Goal: Task Accomplishment & Management: Use online tool/utility

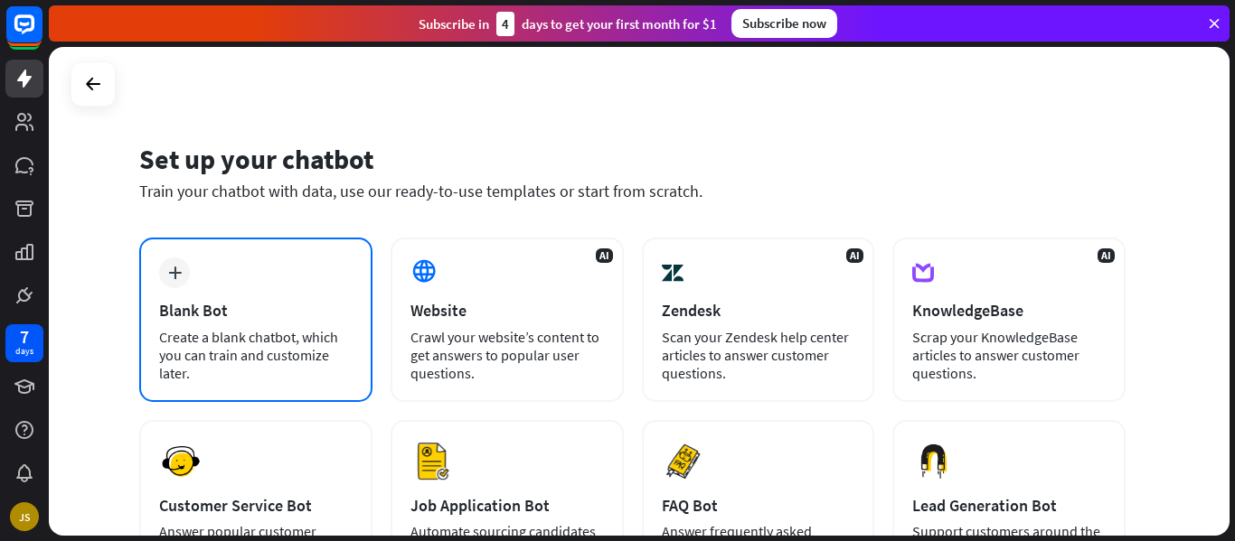
click at [337, 303] on div "Blank Bot" at bounding box center [255, 310] width 193 height 21
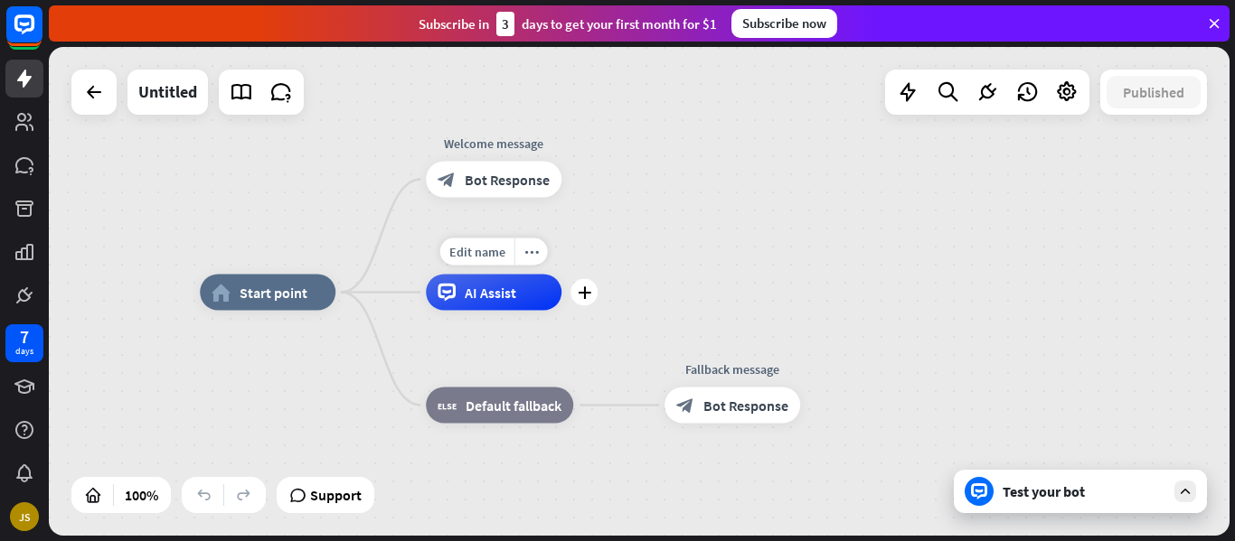
drag, startPoint x: 512, startPoint y: 241, endPoint x: 479, endPoint y: 305, distance: 71.6
click at [479, 305] on div "Edit name more_horiz plus AI Assist" at bounding box center [494, 293] width 136 height 36
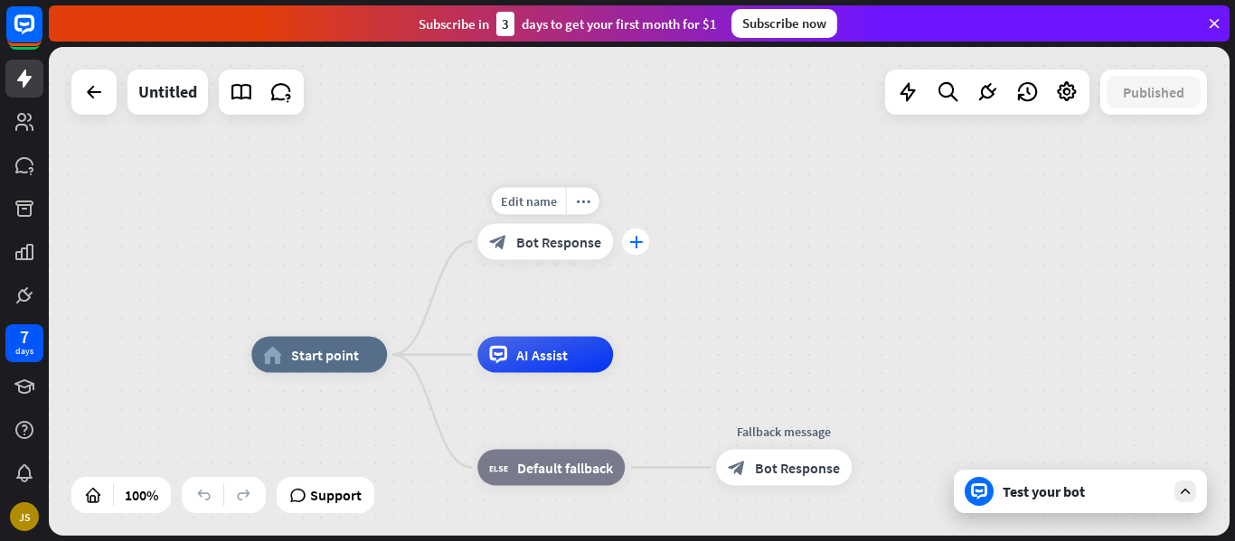
click at [627, 247] on div "plus" at bounding box center [635, 242] width 27 height 27
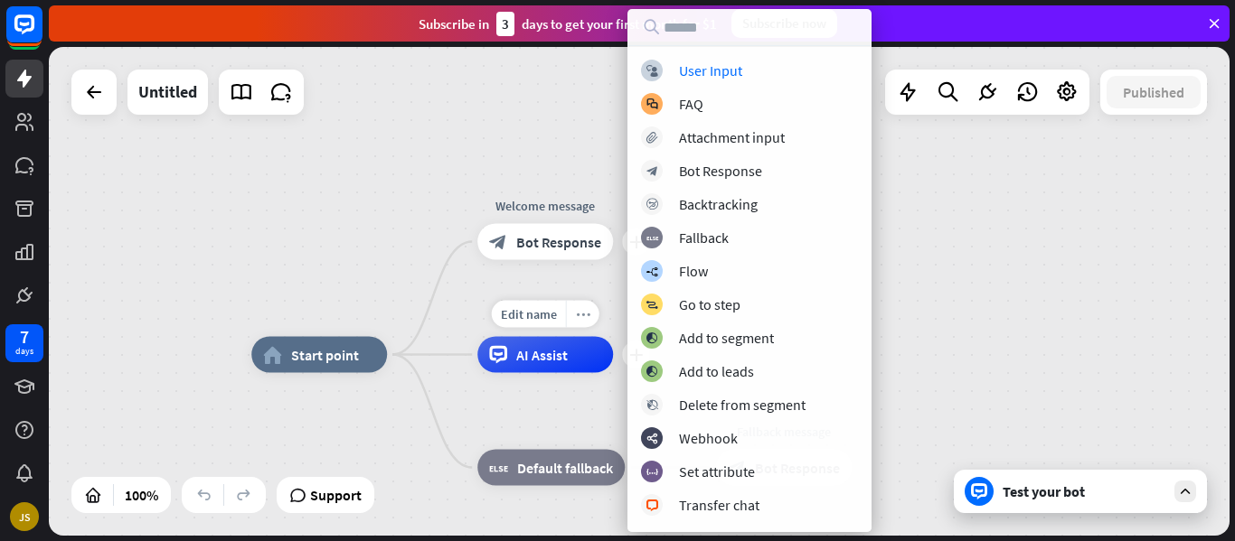
click at [591, 319] on div "more_horiz" at bounding box center [582, 314] width 33 height 27
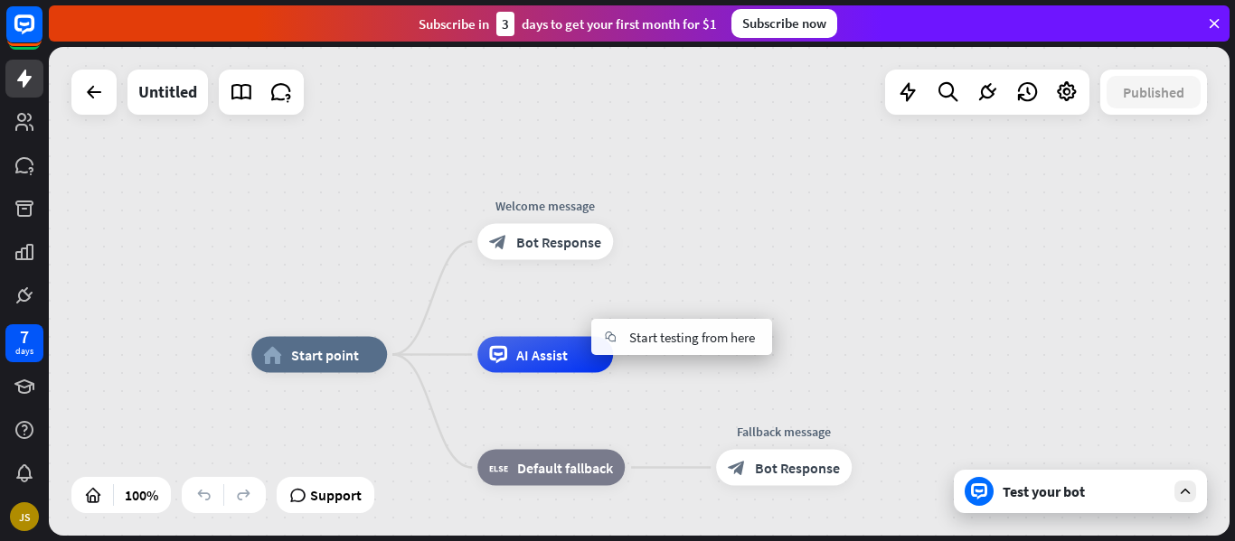
click at [1061, 496] on div "Test your bot" at bounding box center [1083, 492] width 163 height 18
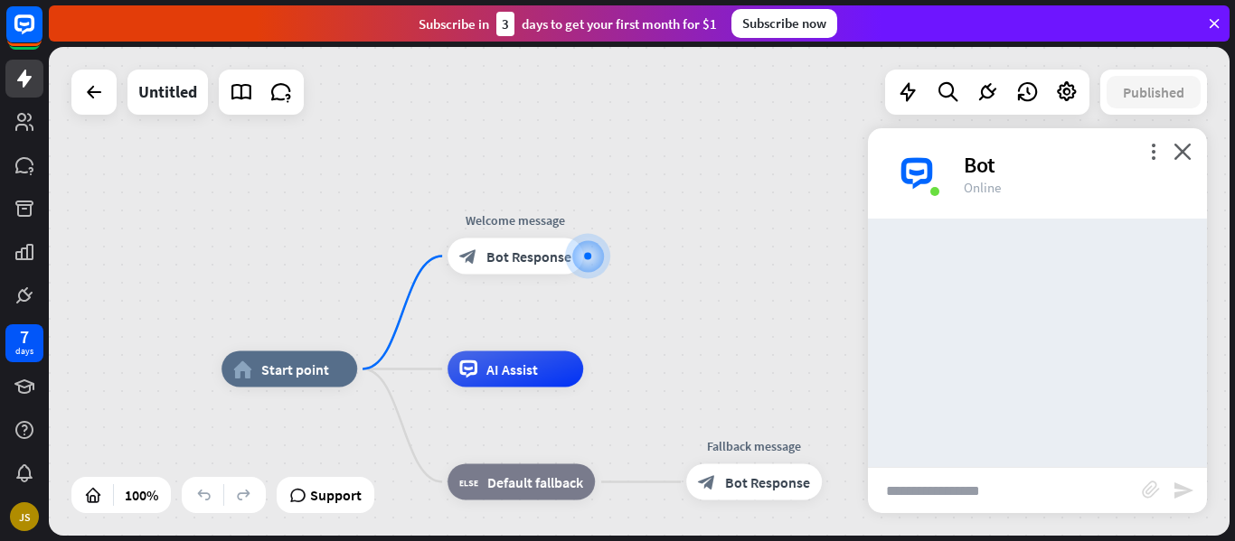
click at [1050, 500] on input "text" at bounding box center [1005, 490] width 274 height 45
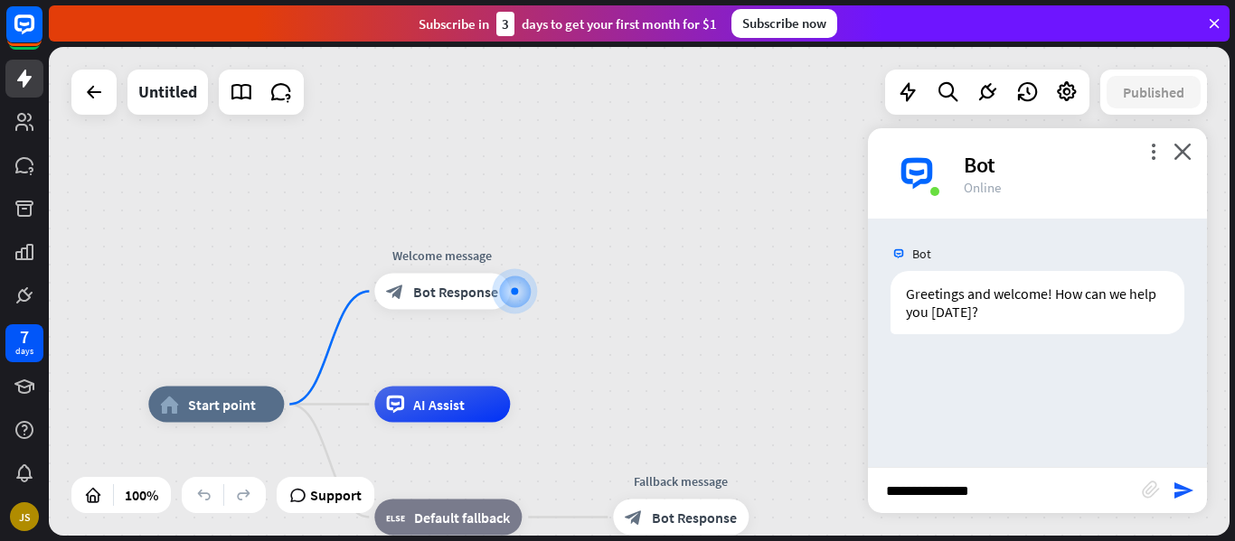
type input "**********"
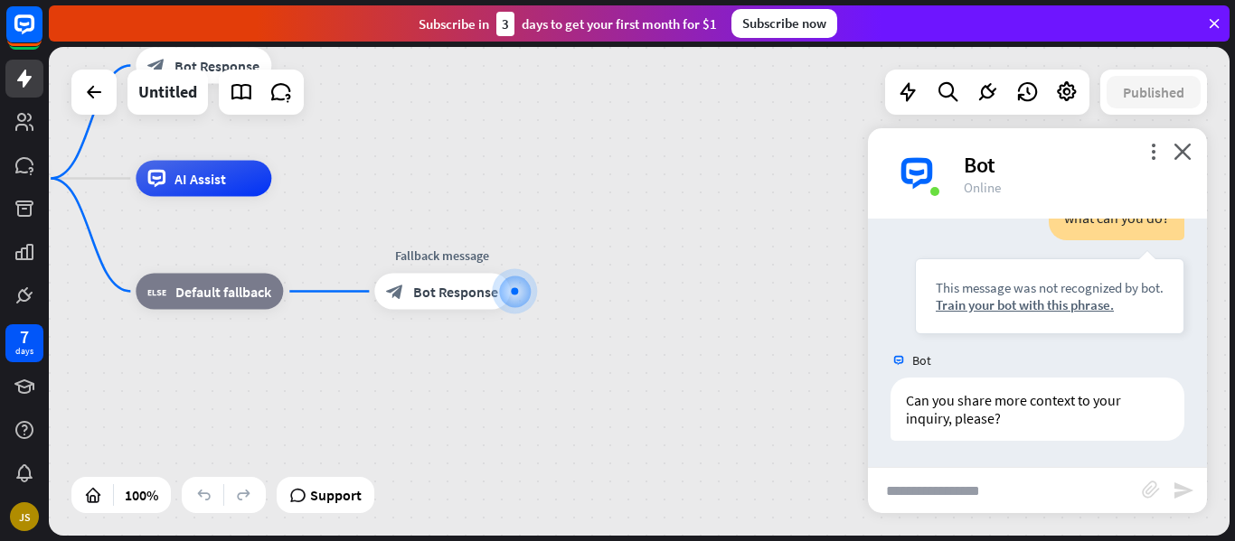
scroll to position [183, 0]
click at [1188, 161] on div "more_vert close Bot Online" at bounding box center [1037, 173] width 339 height 90
click at [1188, 157] on icon "close" at bounding box center [1182, 151] width 18 height 17
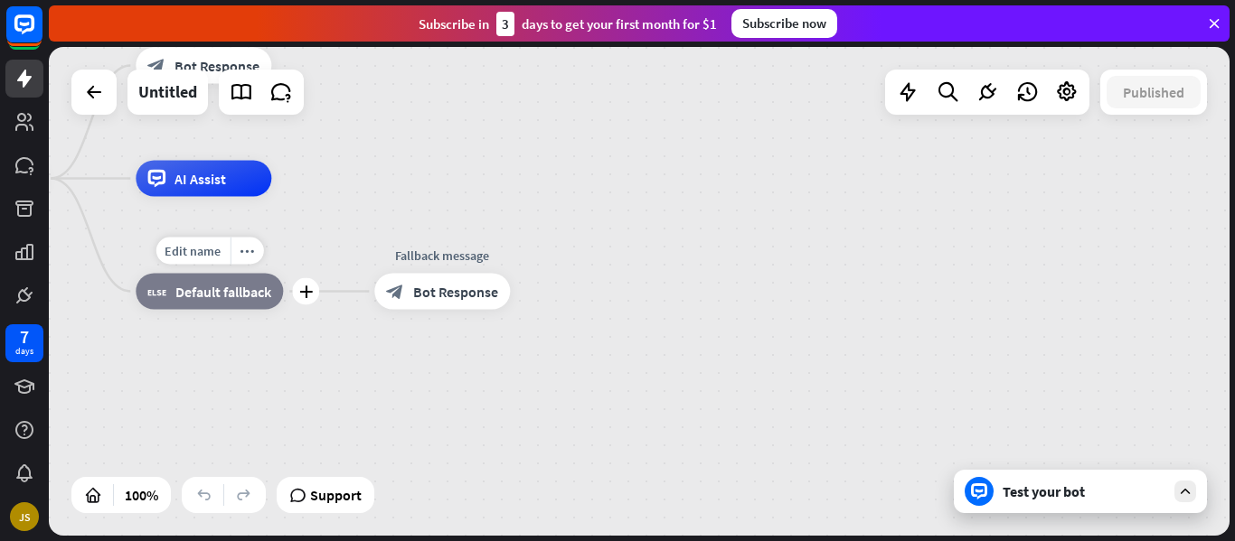
click at [230, 295] on span "Default fallback" at bounding box center [223, 292] width 96 height 18
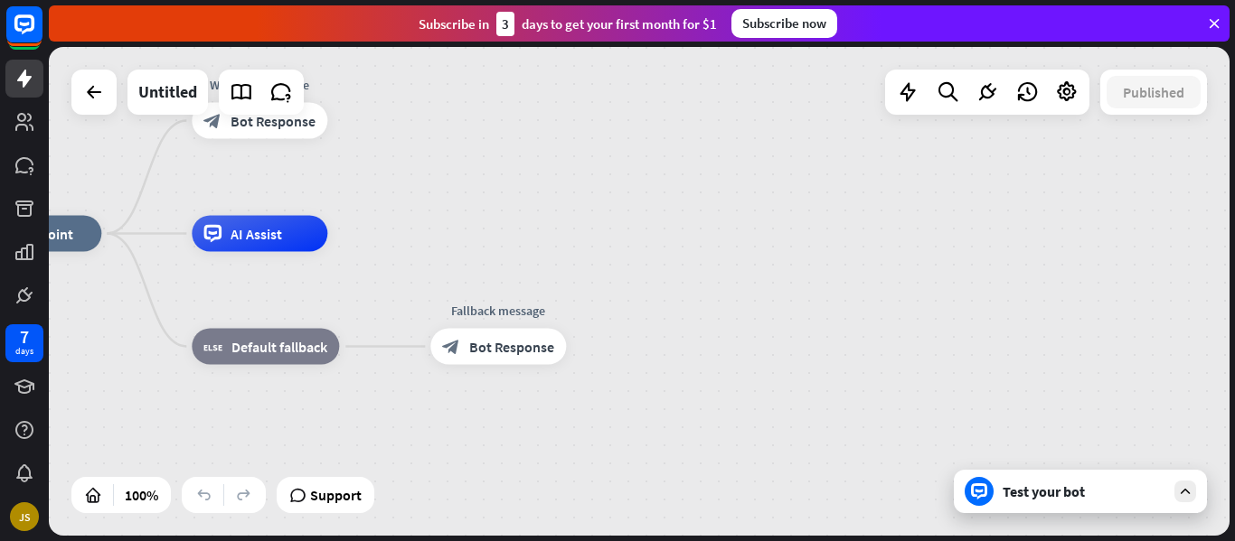
drag, startPoint x: 248, startPoint y: 350, endPoint x: 344, endPoint y: 431, distance: 126.4
click at [344, 431] on div "home_2 Start point Welcome message block_bot_response Bot Response AI Assist Ed…" at bounding box center [556, 478] width 1180 height 489
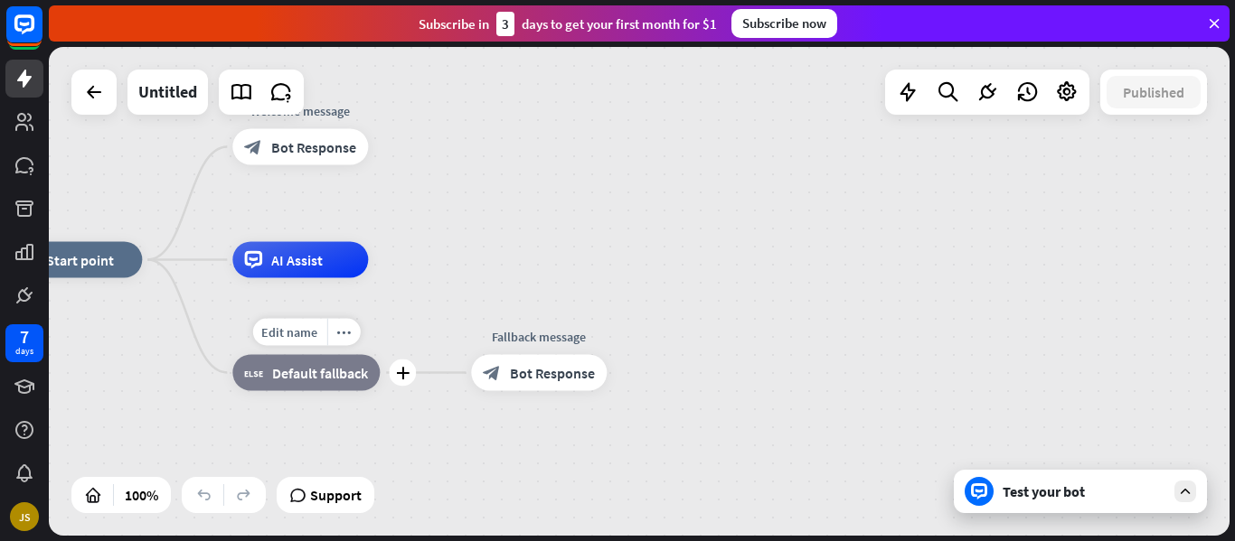
click at [320, 355] on div "Edit name more_horiz plus block_fallback Default fallback" at bounding box center [305, 373] width 147 height 36
click at [346, 339] on div "more_horiz" at bounding box center [342, 332] width 33 height 27
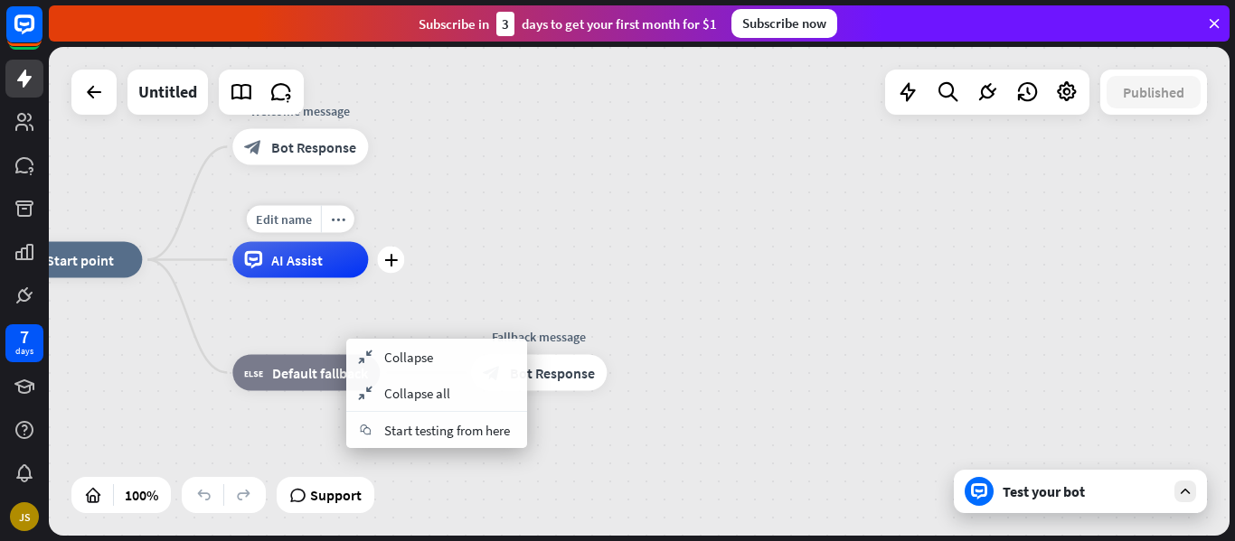
click at [368, 278] on div "Edit name more_horiz plus AI Assist" at bounding box center [300, 260] width 136 height 36
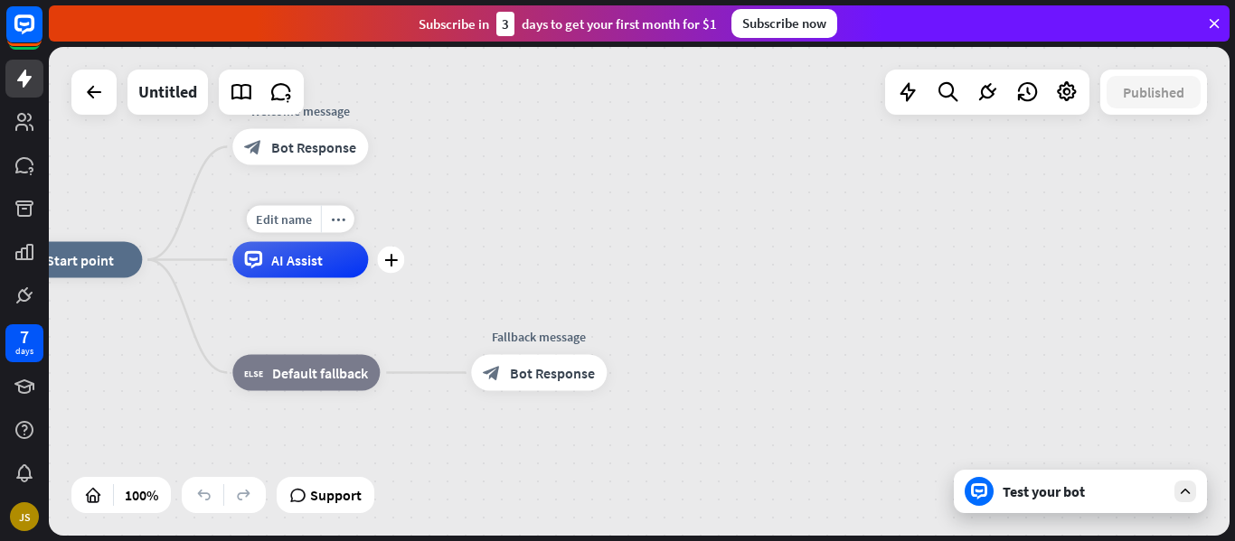
click at [307, 258] on span "AI Assist" at bounding box center [297, 260] width 52 height 18
click at [300, 226] on span "Edit name" at bounding box center [284, 219] width 56 height 16
type input "*******"
click at [491, 243] on div "home_2 Start point Welcome message block_bot_response Bot Response ******* AI A…" at bounding box center [639, 291] width 1180 height 489
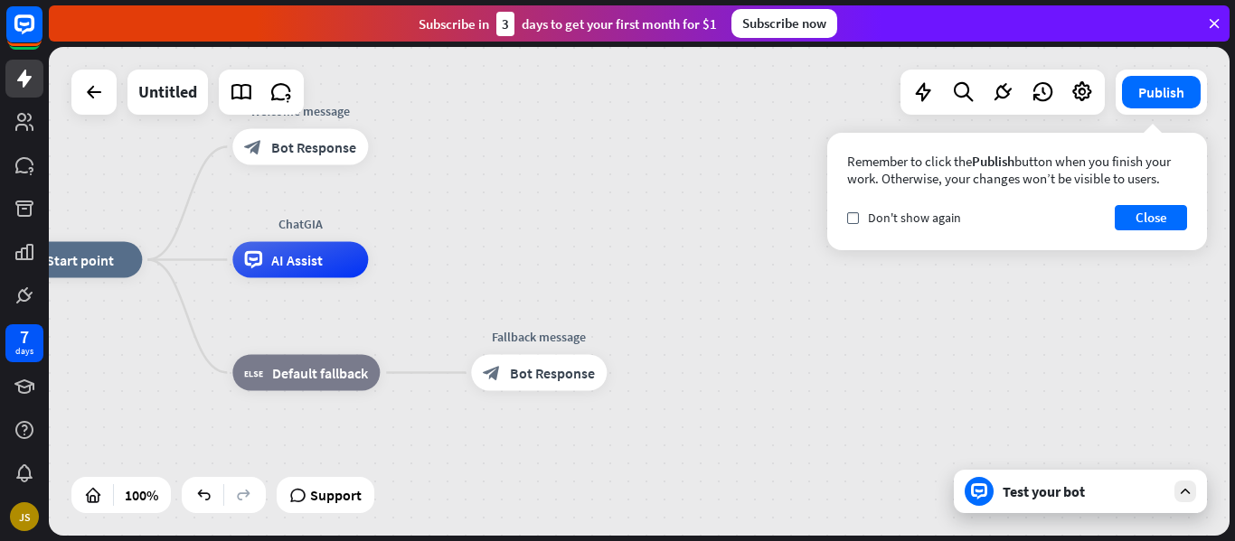
click at [1147, 240] on div "Remember to click the Publish button when you finish your work. Otherwise, your…" at bounding box center [1017, 191] width 380 height 117
click at [1156, 226] on button "Close" at bounding box center [1150, 217] width 72 height 25
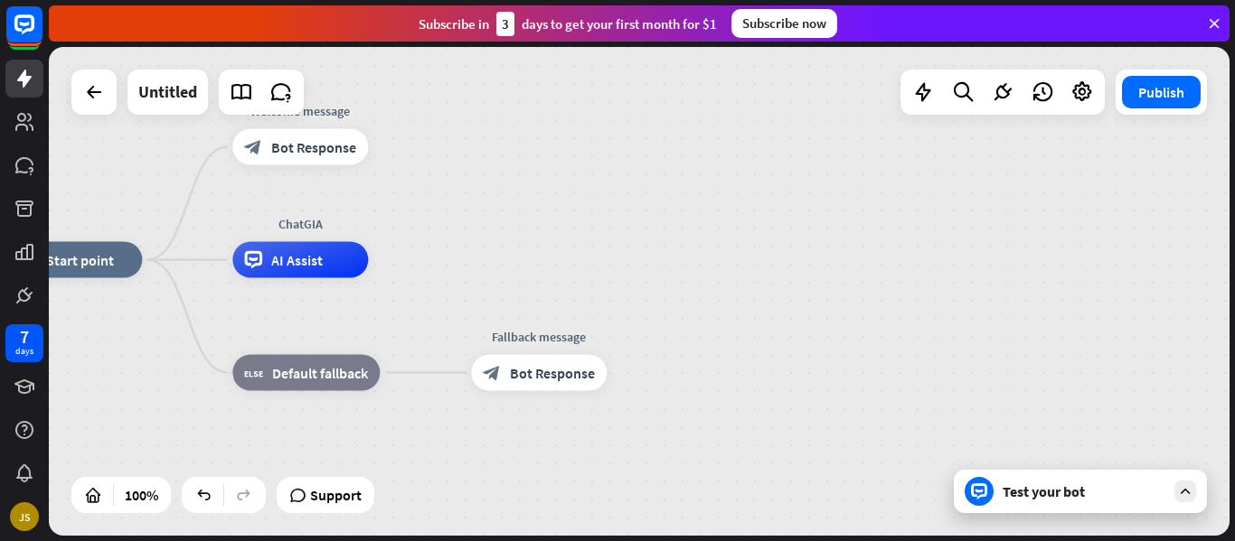
click at [1102, 508] on div "Test your bot" at bounding box center [1079, 491] width 253 height 43
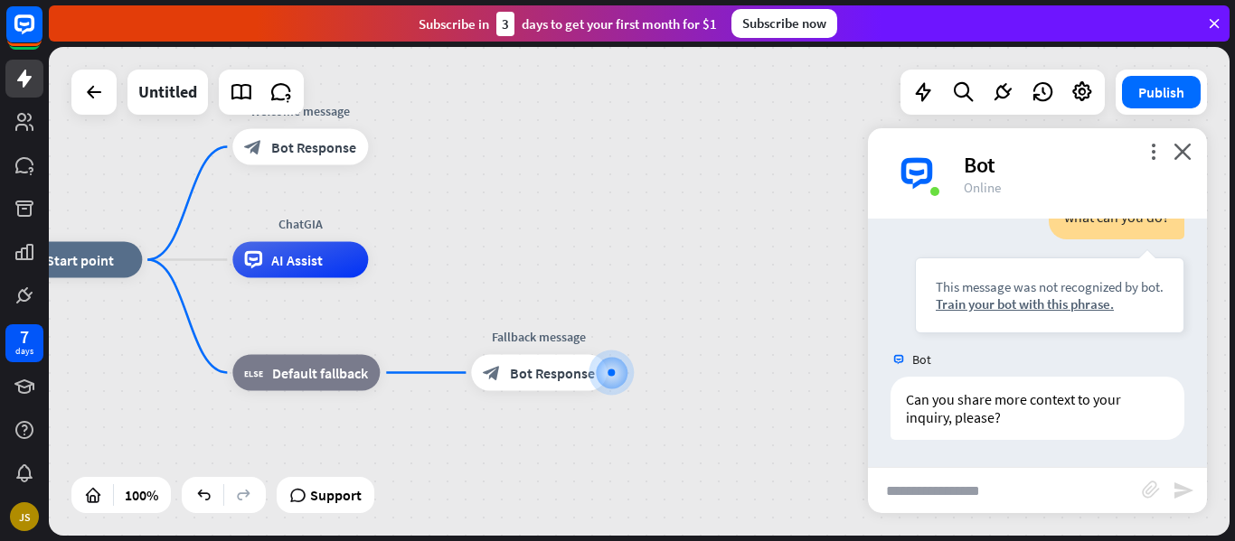
click at [532, 217] on div "home_2 Start point Welcome message block_bot_response Bot Response ChatGIA AI A…" at bounding box center [639, 291] width 1180 height 489
click at [23, 120] on icon at bounding box center [24, 122] width 18 height 18
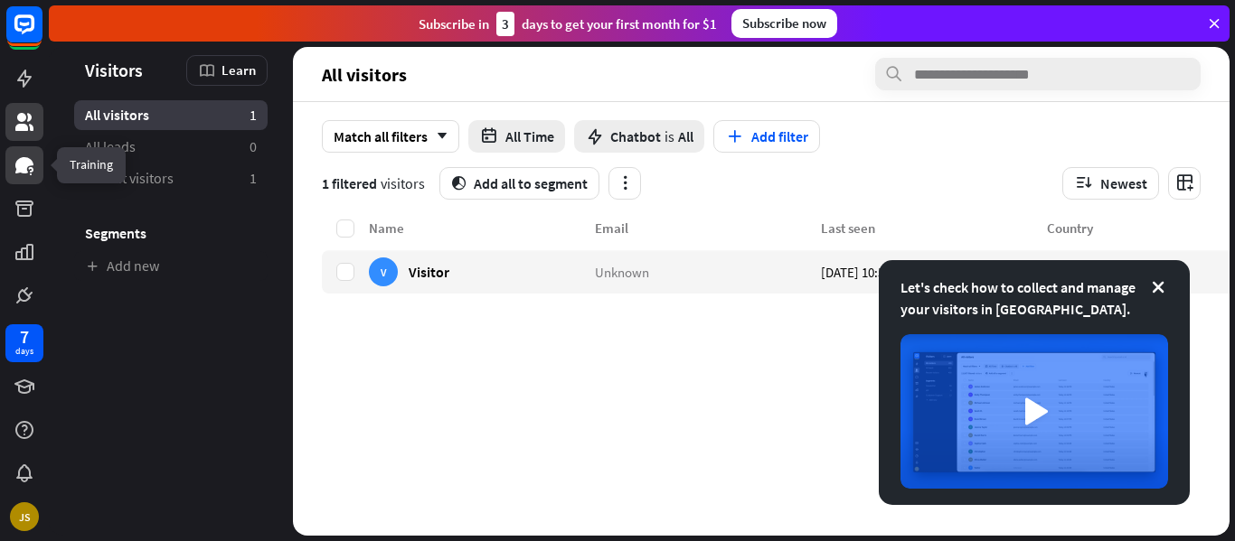
click at [34, 165] on icon at bounding box center [25, 166] width 22 height 22
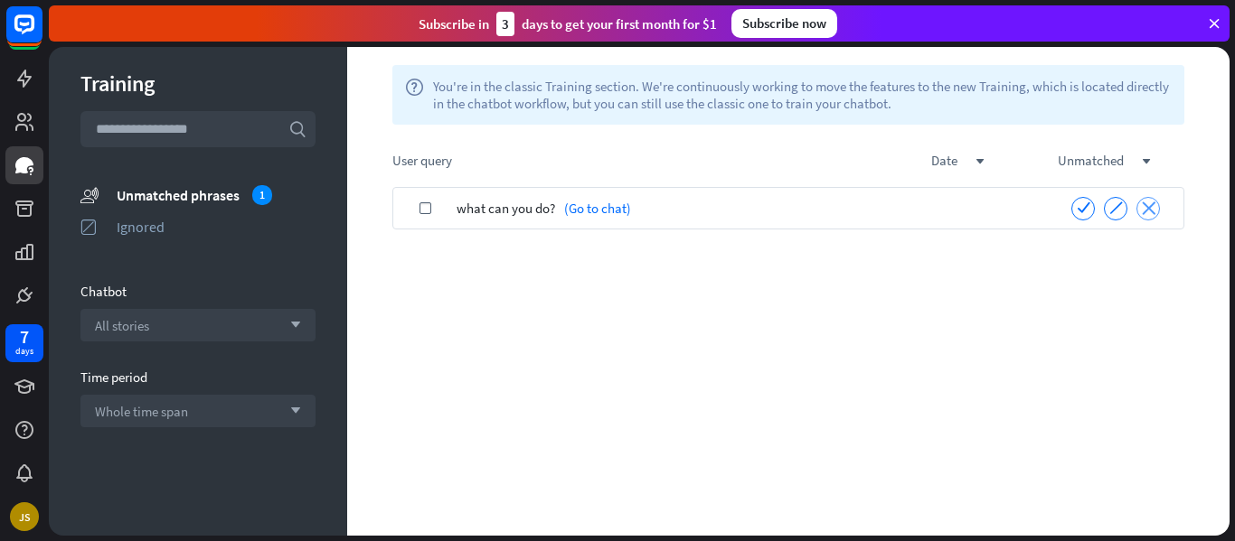
click at [1143, 213] on icon "close" at bounding box center [1148, 209] width 14 height 14
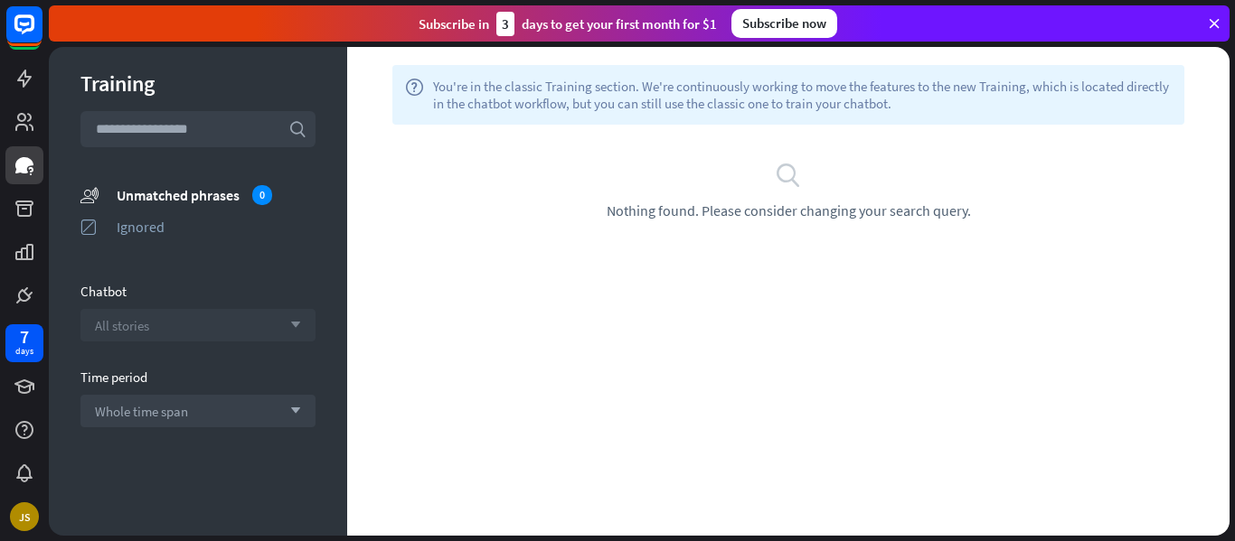
click at [165, 324] on div "All stories arrow_down" at bounding box center [197, 325] width 235 height 33
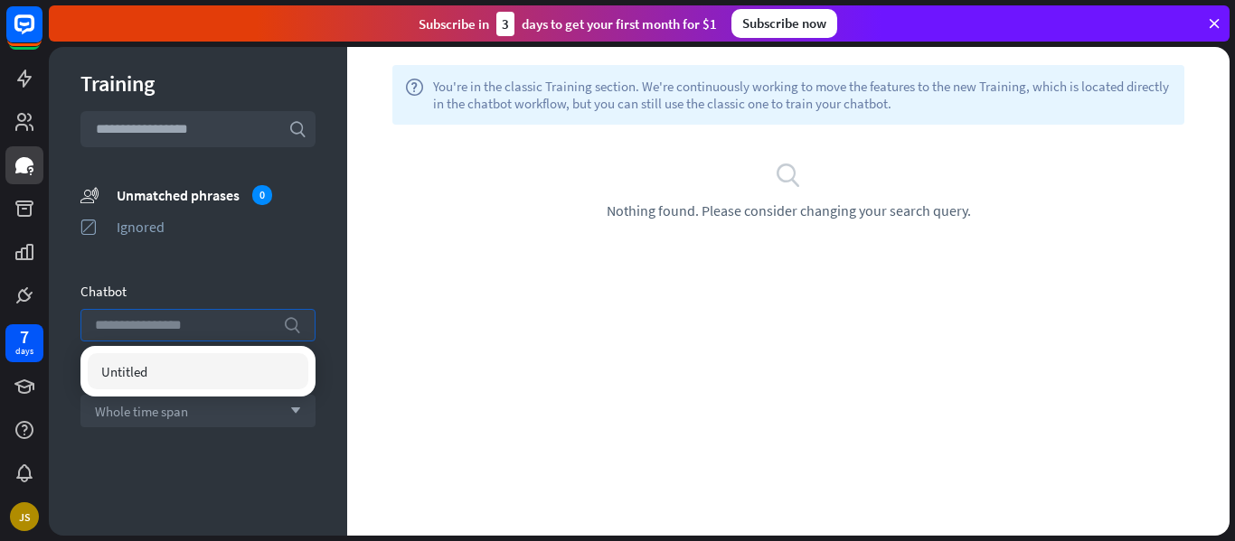
click at [150, 336] on input "search" at bounding box center [184, 325] width 179 height 31
click at [215, 289] on div "Chatbot" at bounding box center [197, 291] width 235 height 17
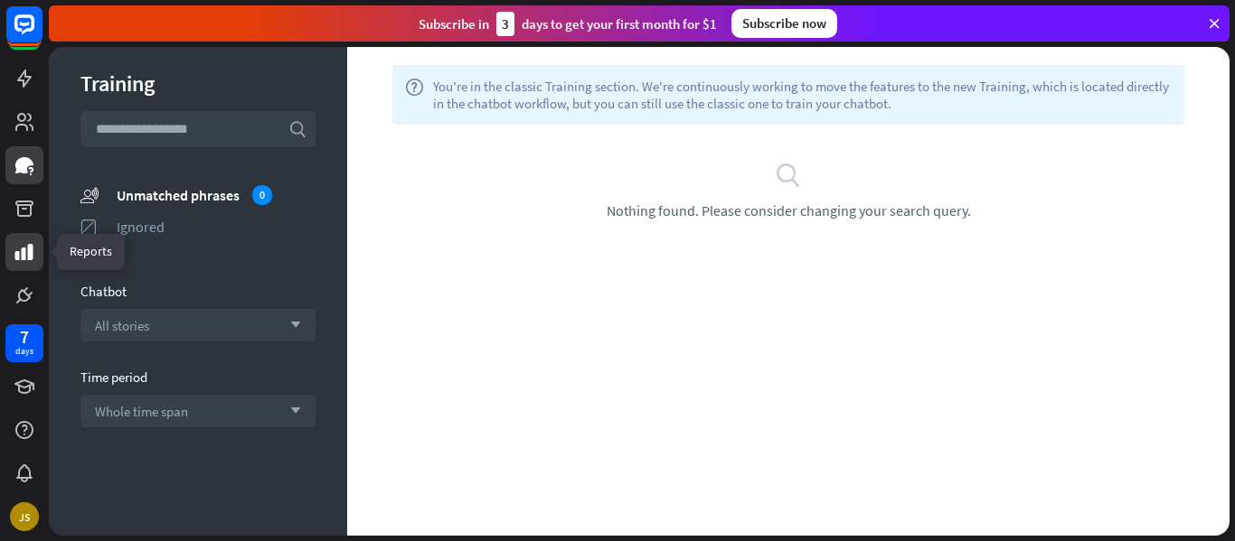
click at [28, 241] on icon at bounding box center [25, 252] width 22 height 22
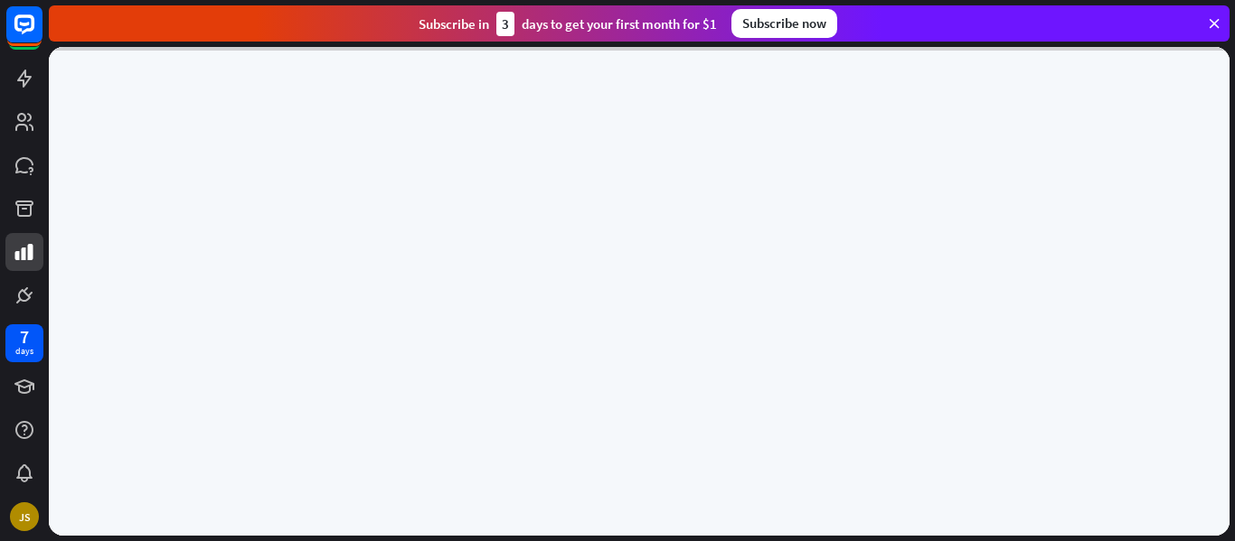
click at [28, 229] on div at bounding box center [24, 157] width 49 height 315
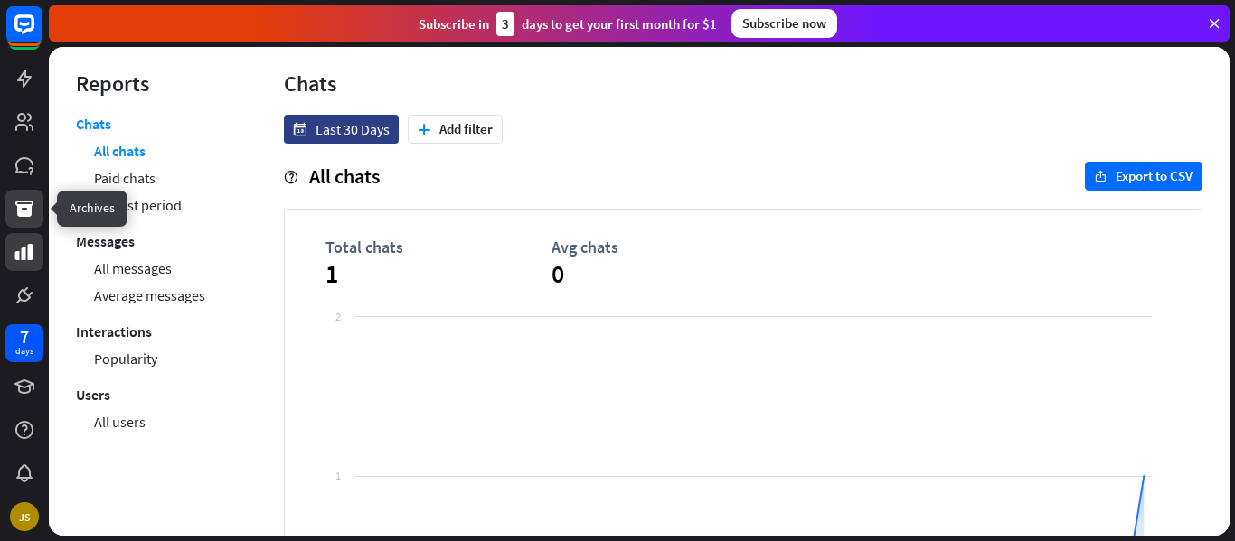
click at [28, 214] on icon at bounding box center [24, 209] width 18 height 16
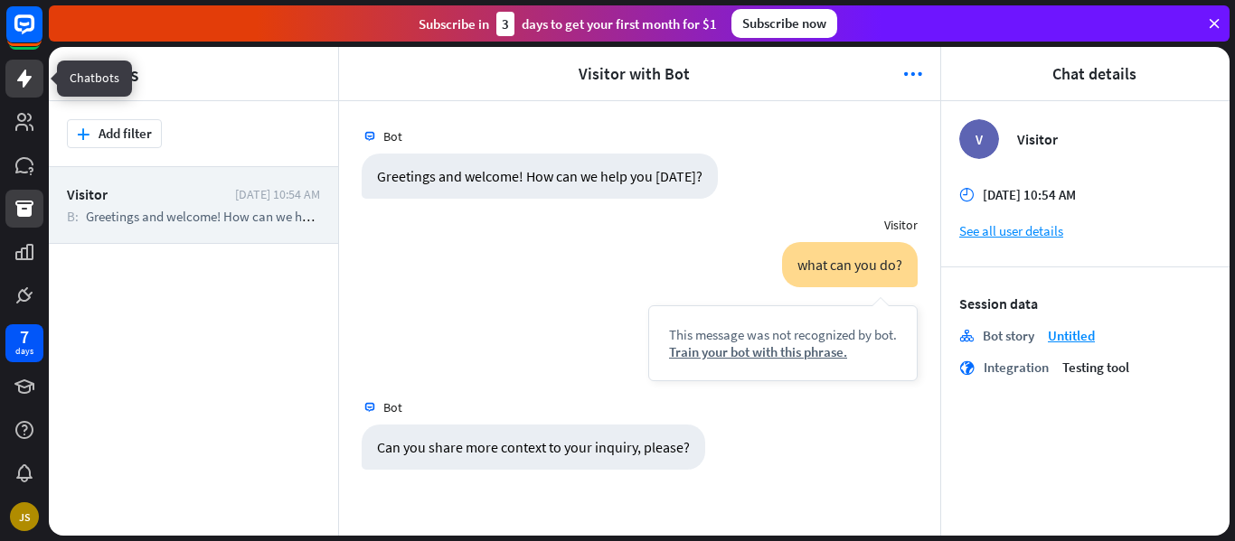
click at [26, 75] on icon at bounding box center [24, 79] width 14 height 18
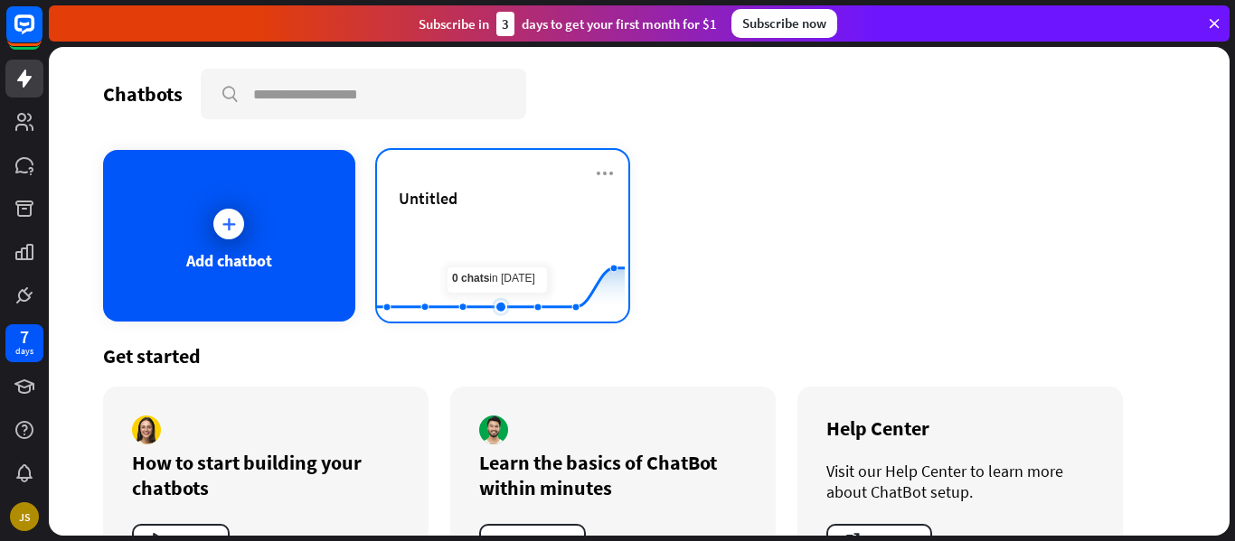
click at [498, 233] on rect at bounding box center [501, 277] width 248 height 113
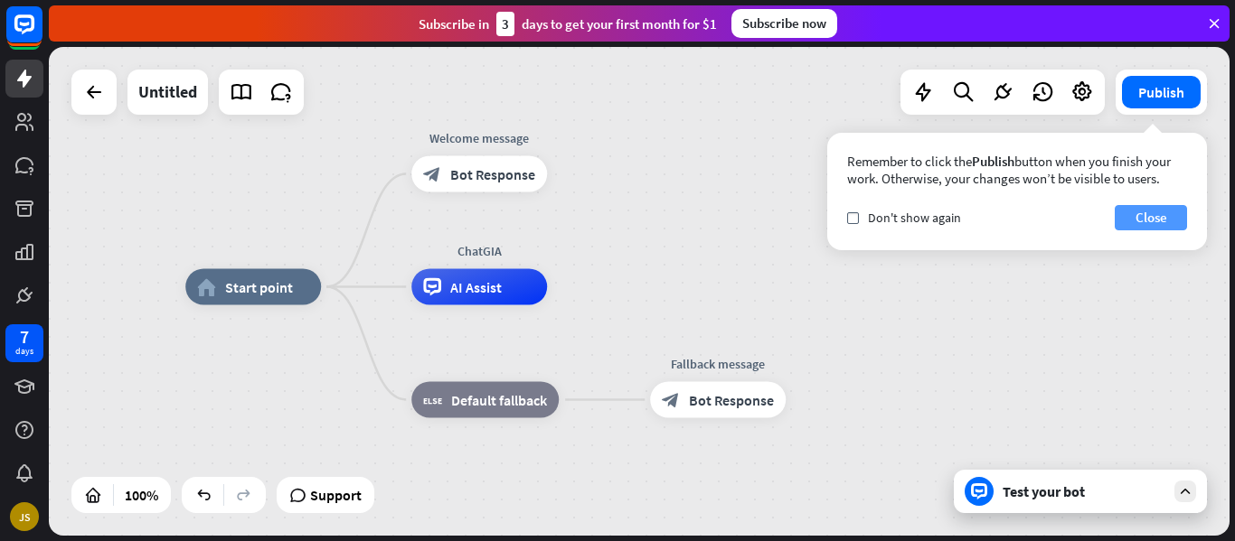
click at [1140, 218] on button "Close" at bounding box center [1150, 217] width 72 height 25
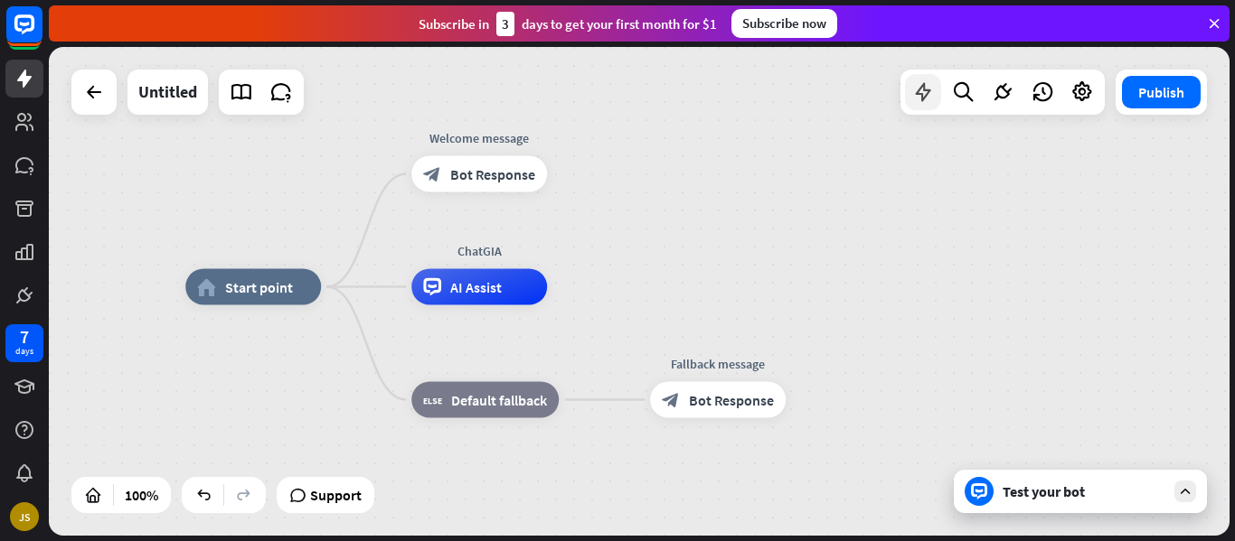
click at [932, 99] on icon at bounding box center [922, 91] width 23 height 23
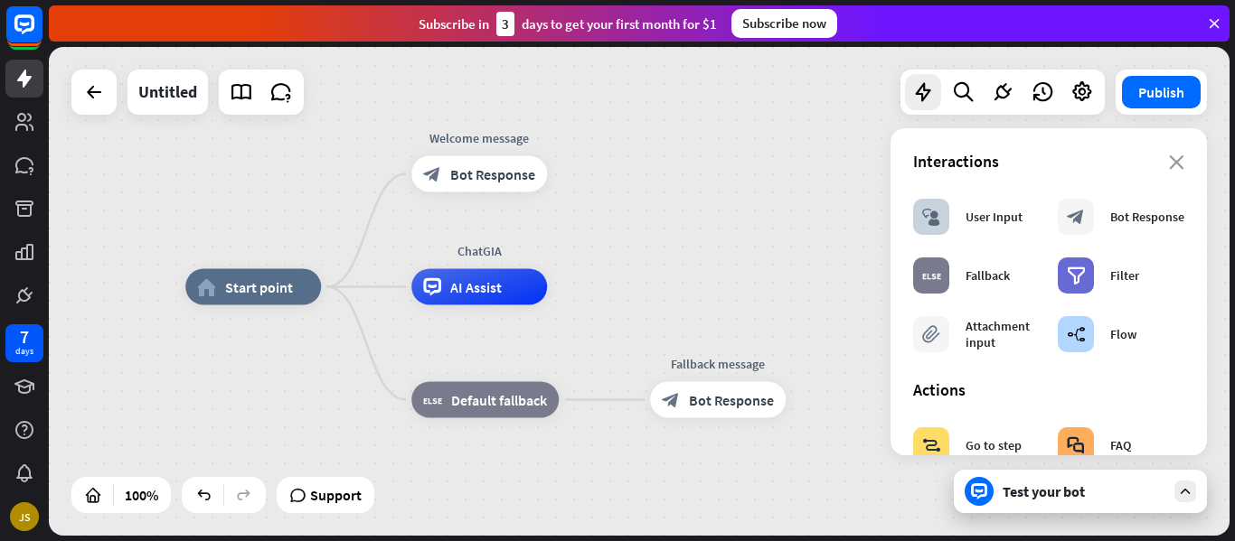
click at [778, 313] on div "home_2 Start point Welcome message block_bot_response Bot Response ChatGIA AI A…" at bounding box center [775, 531] width 1180 height 489
click at [1175, 163] on div "close Interactions block_user_input User Input block_bot_response Bot Response …" at bounding box center [1048, 291] width 316 height 327
click at [1151, 166] on div "Interactions" at bounding box center [1048, 161] width 271 height 21
click at [1154, 159] on div "Interactions" at bounding box center [1048, 161] width 271 height 21
click at [1169, 157] on icon "close" at bounding box center [1176, 162] width 15 height 14
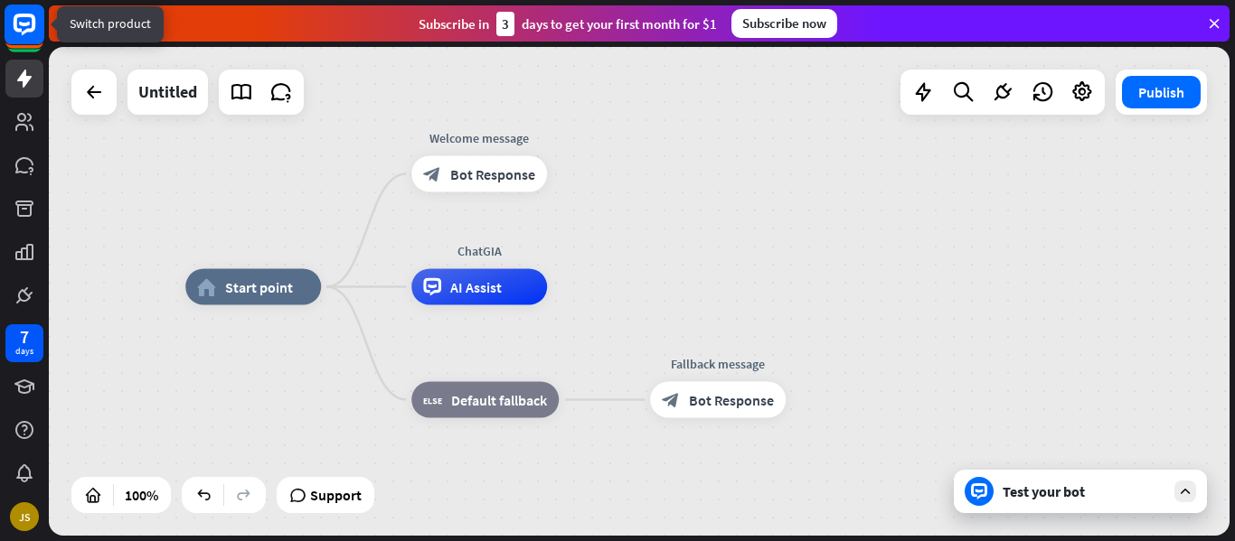
click at [24, 37] on rect at bounding box center [25, 25] width 40 height 40
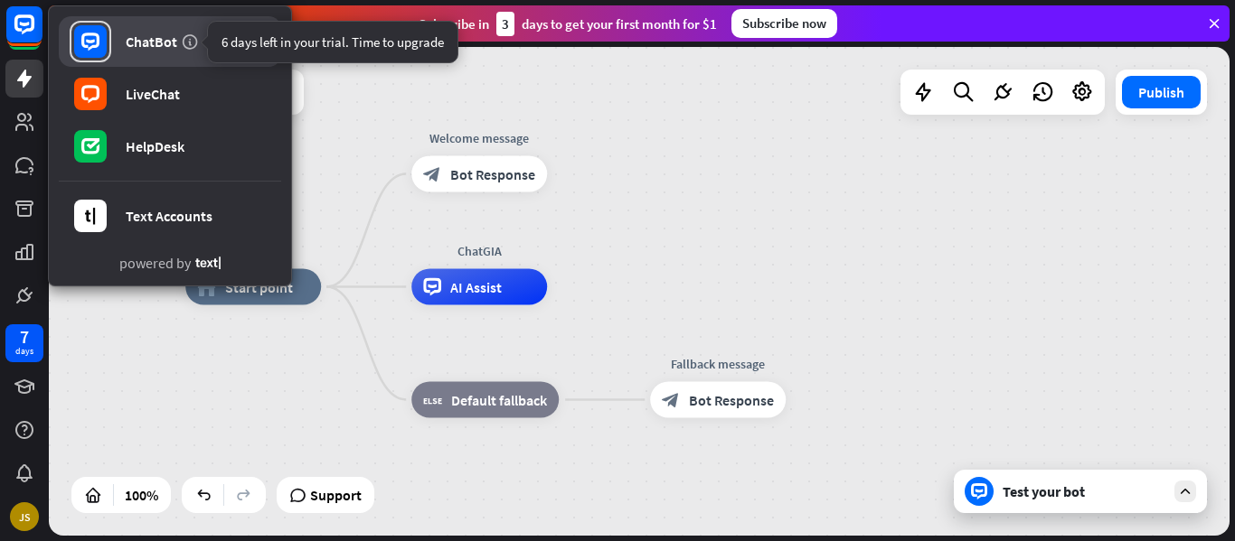
click at [193, 37] on icon at bounding box center [190, 42] width 18 height 18
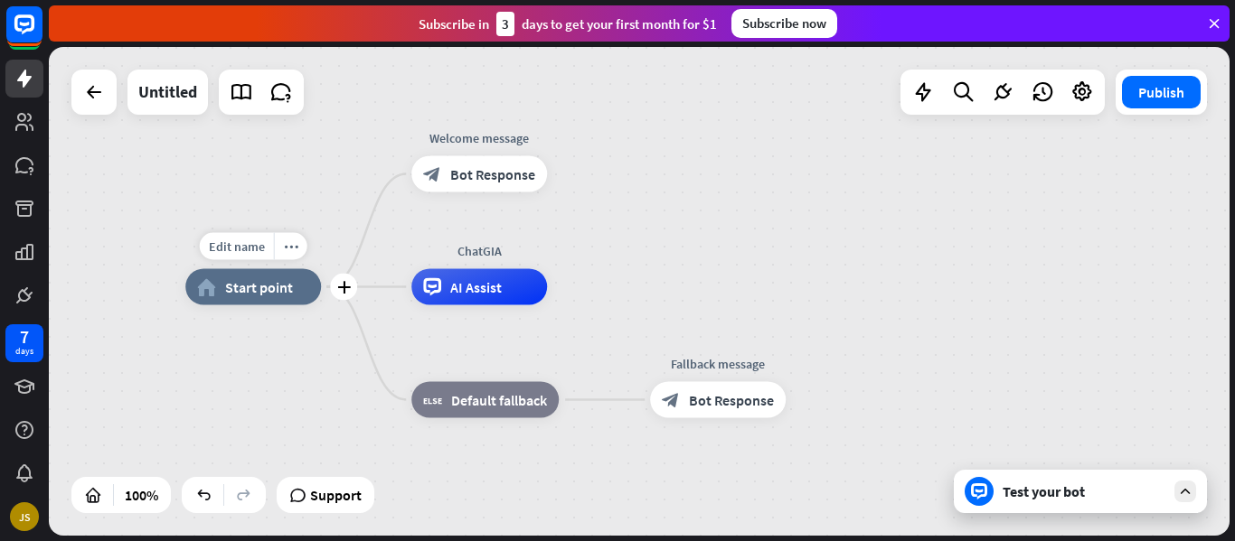
click at [197, 269] on div "Edit name more_horiz plus home_2 Start point" at bounding box center [253, 287] width 136 height 36
click at [232, 94] on icon at bounding box center [241, 91] width 23 height 23
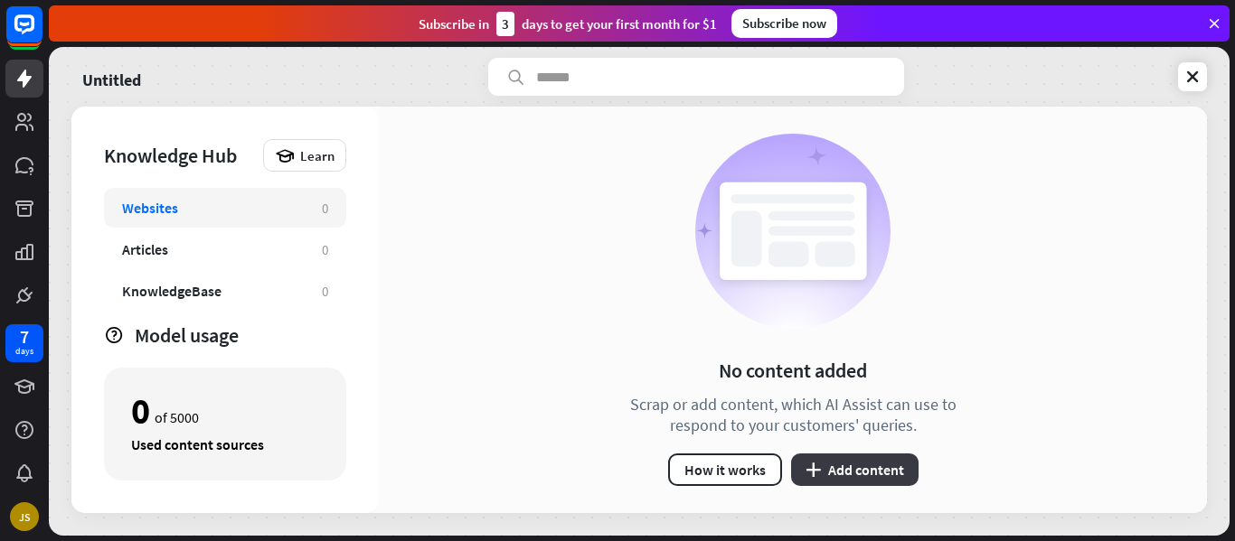
click at [832, 477] on button "plus Add content" at bounding box center [854, 470] width 127 height 33
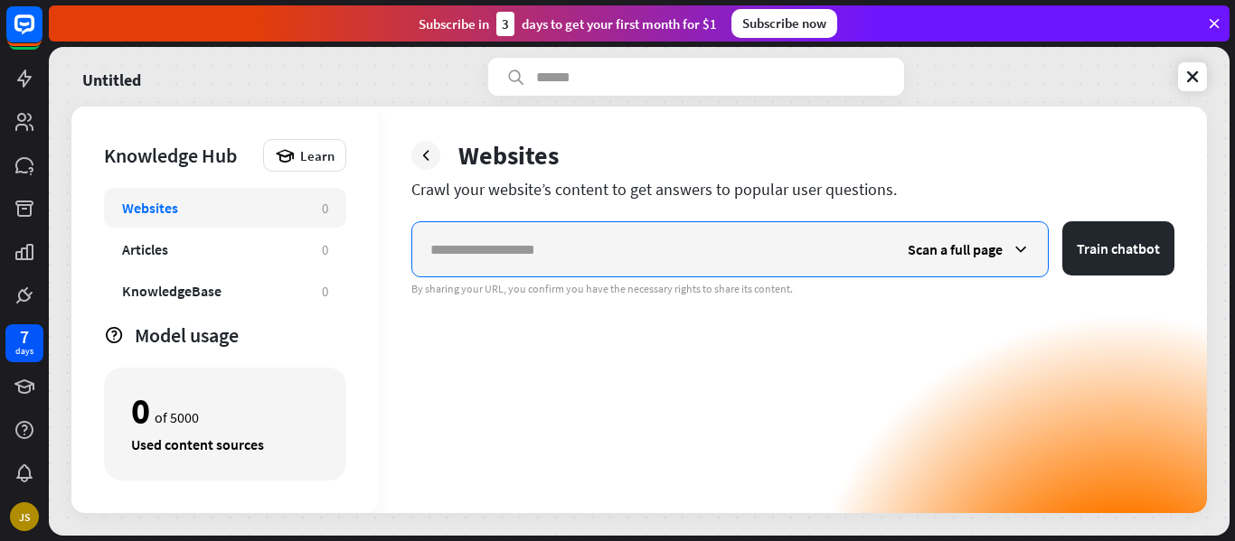
paste input "**********"
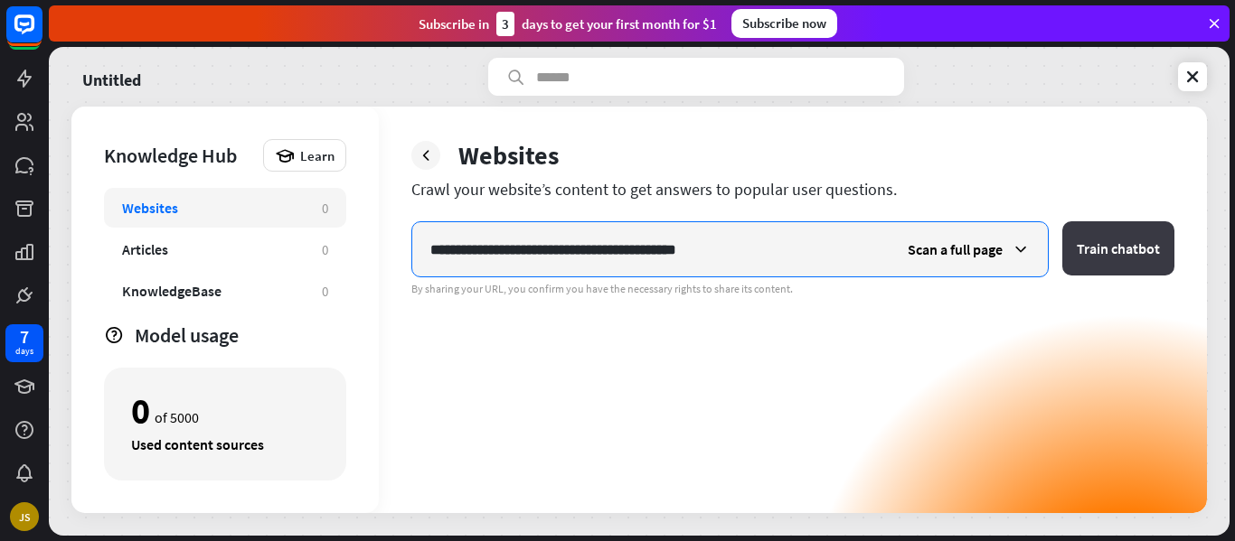
type input "**********"
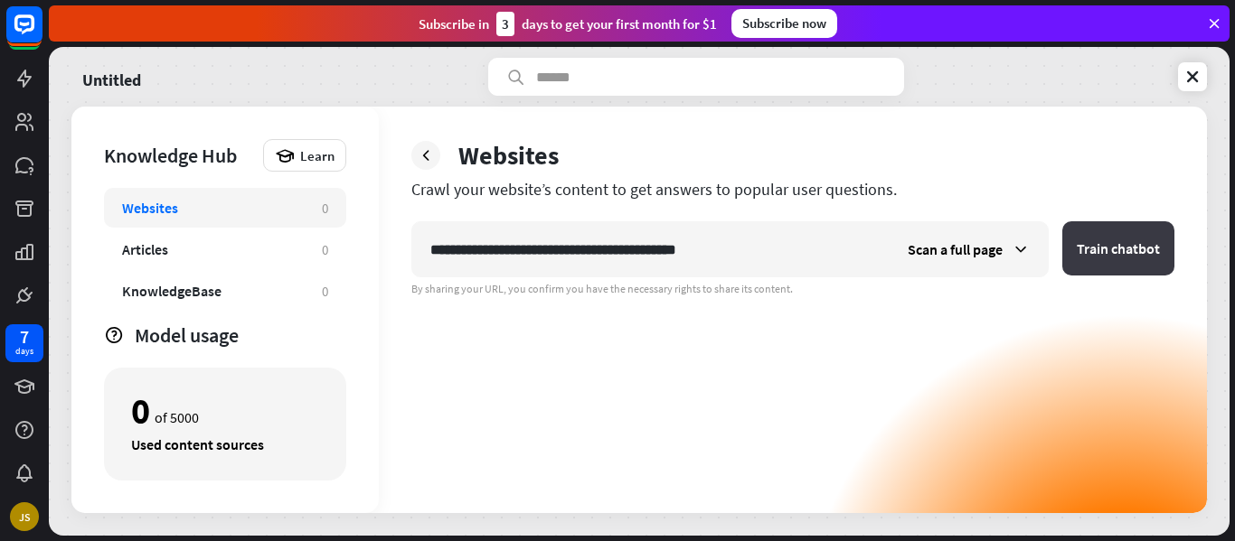
click at [1099, 262] on button "Train chatbot" at bounding box center [1118, 248] width 112 height 54
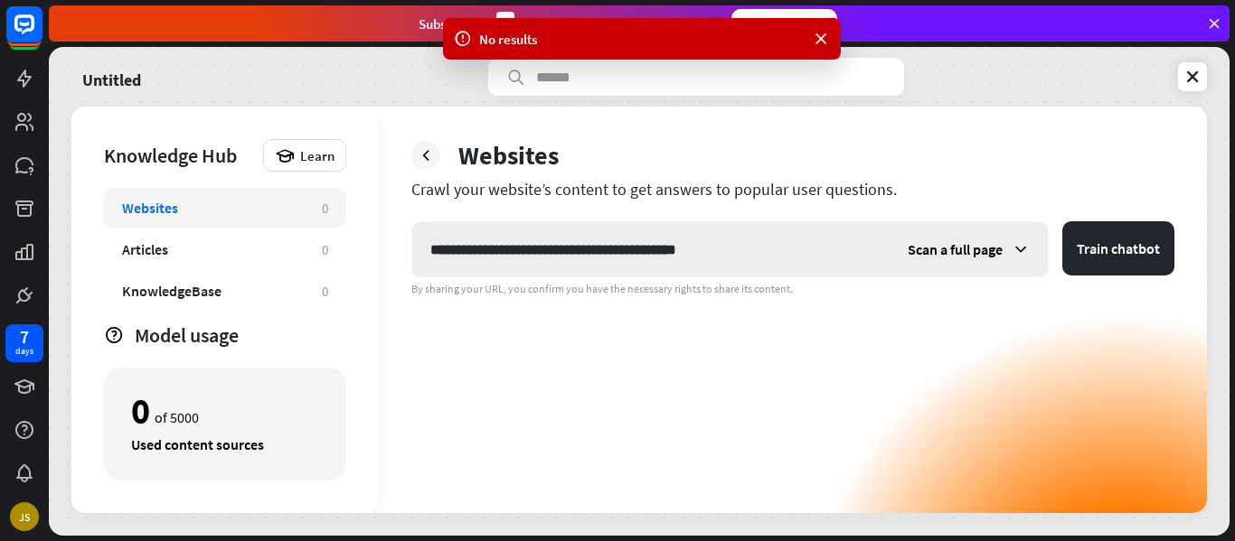
click at [933, 244] on span "Scan a full page" at bounding box center [954, 249] width 95 height 18
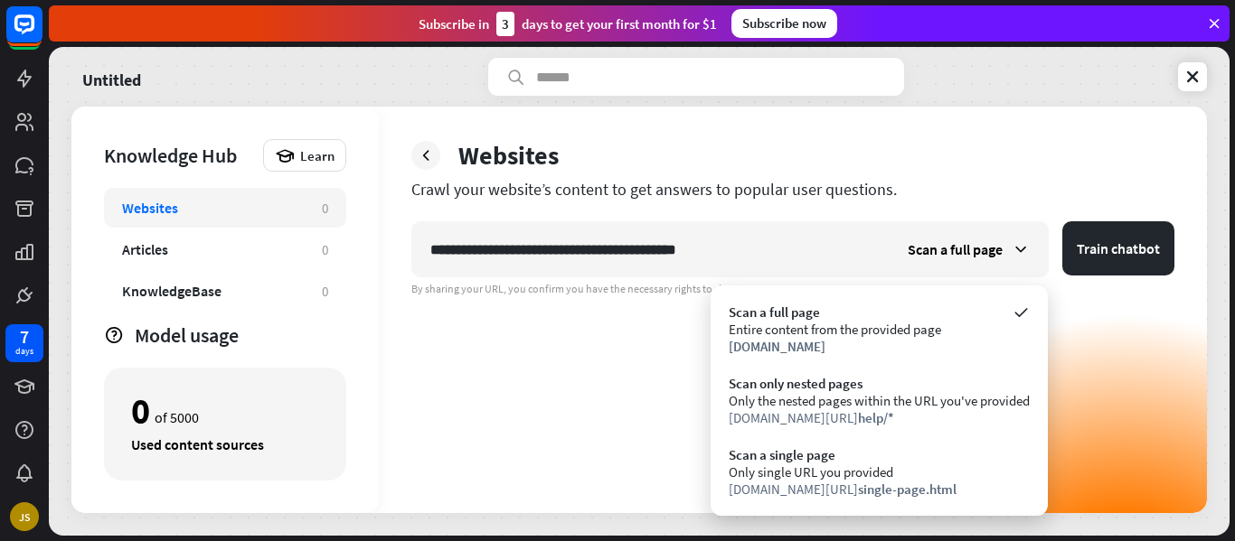
click at [670, 365] on div "**********" at bounding box center [792, 367] width 763 height 292
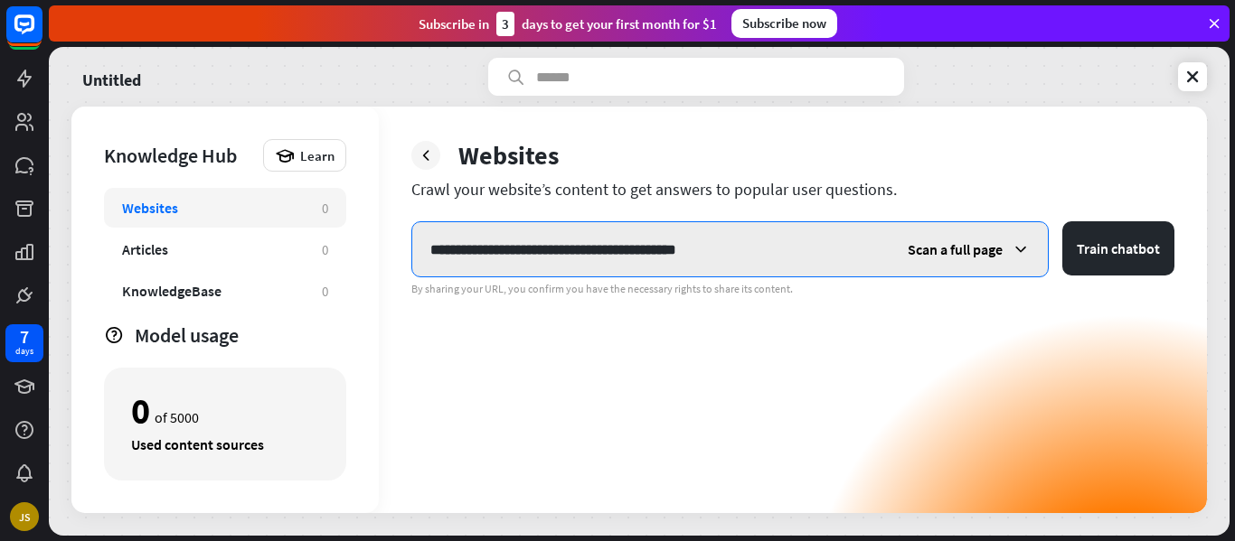
drag, startPoint x: 782, startPoint y: 254, endPoint x: 597, endPoint y: 271, distance: 186.1
click at [597, 271] on input "**********" at bounding box center [650, 249] width 477 height 54
type input "**********"
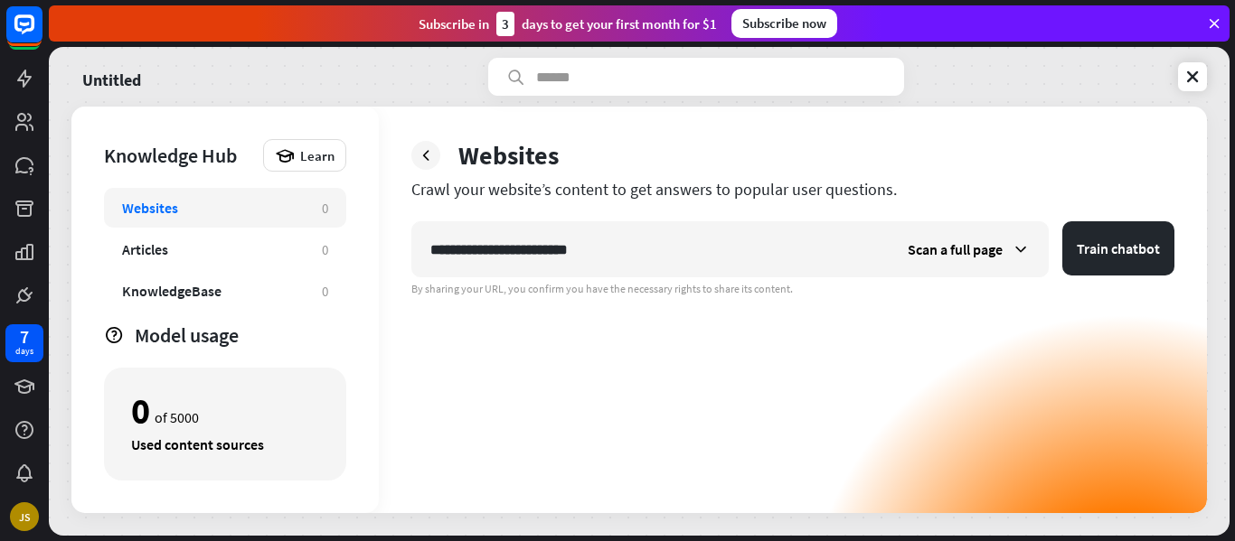
click at [681, 352] on div "**********" at bounding box center [792, 367] width 763 height 292
click at [1089, 246] on button "Train chatbot" at bounding box center [1118, 248] width 112 height 54
click at [296, 273] on div "KnowledgeBase 0" at bounding box center [225, 291] width 242 height 40
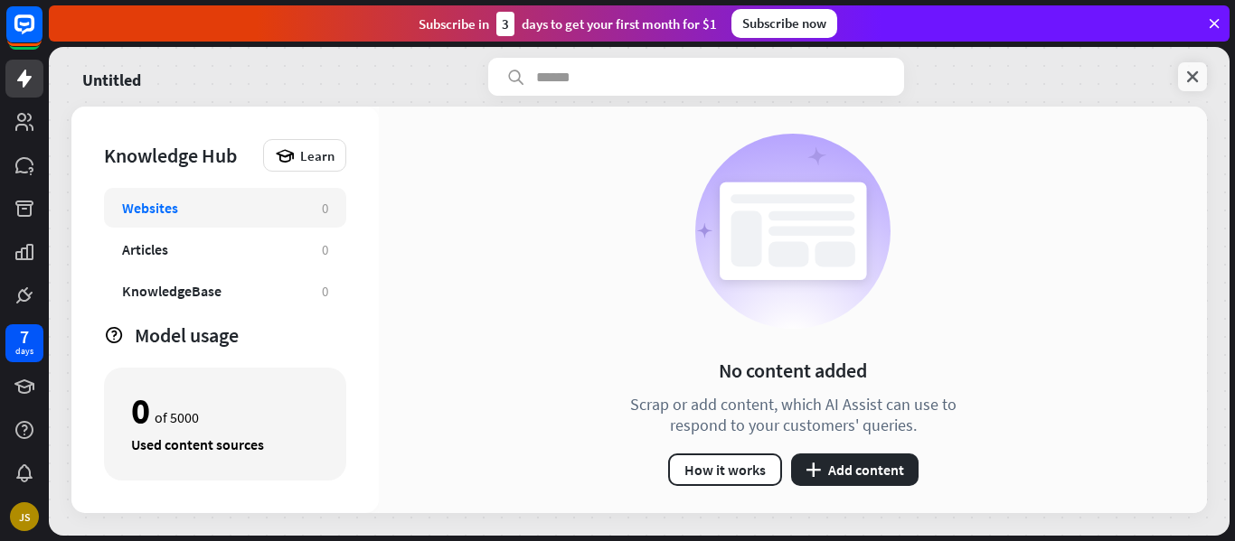
click at [1182, 77] on link at bounding box center [1192, 76] width 29 height 29
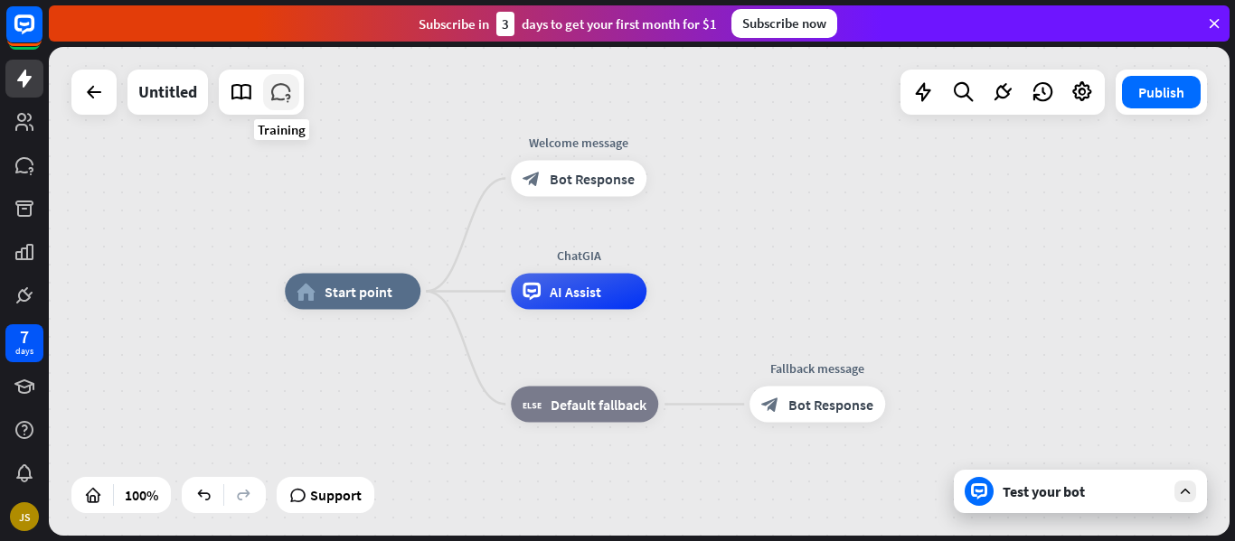
click at [288, 100] on icon at bounding box center [280, 91] width 23 height 23
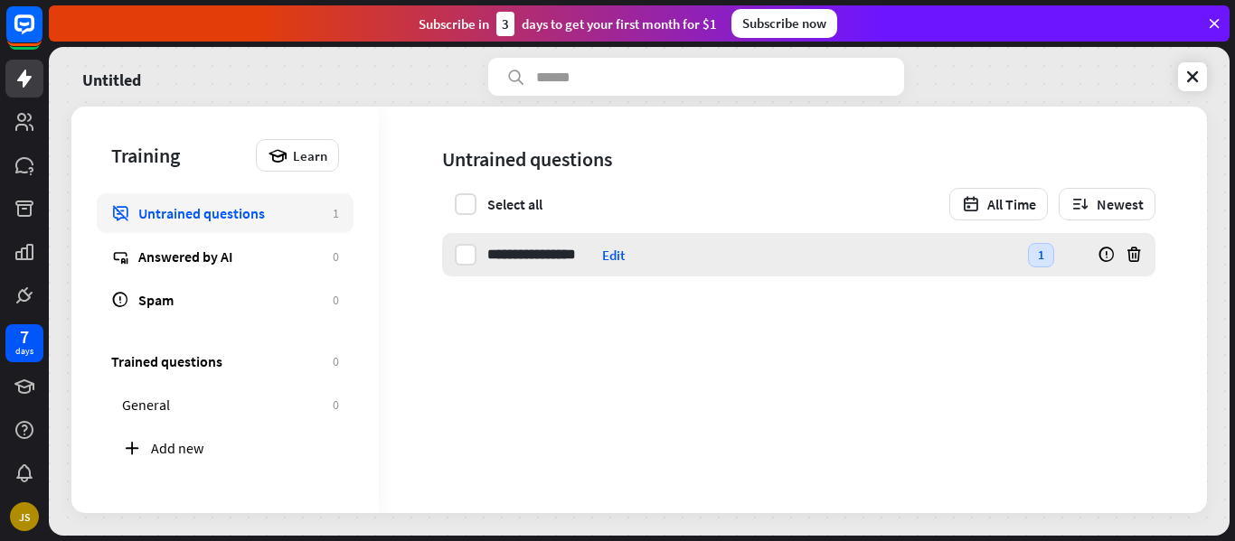
click at [1143, 260] on div at bounding box center [1121, 254] width 67 height 43
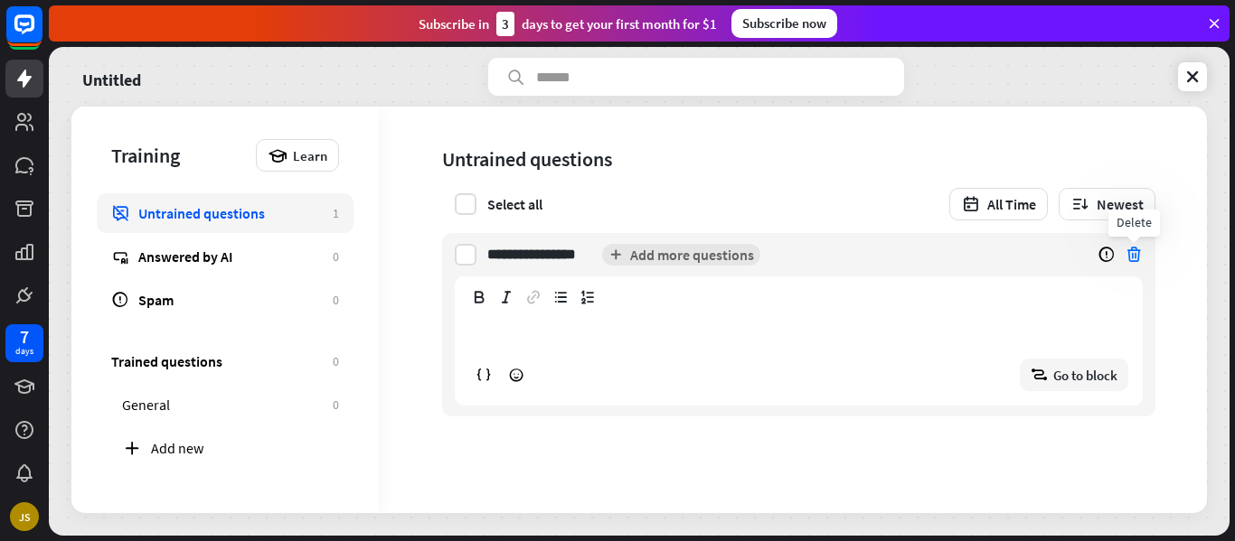
click at [1131, 257] on icon at bounding box center [1133, 255] width 18 height 18
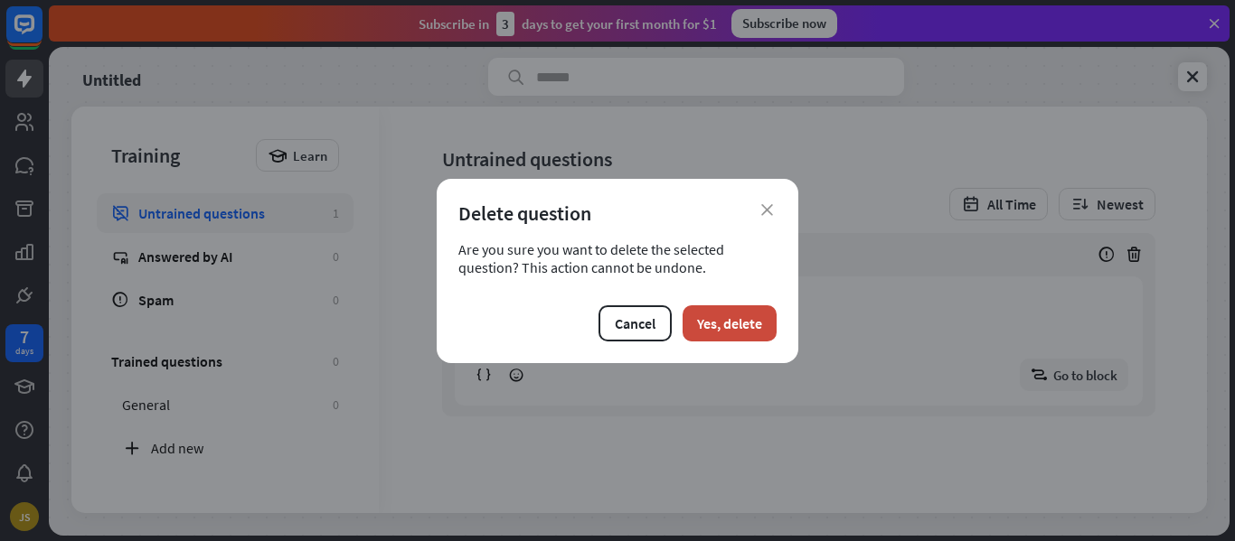
click at [748, 343] on div "close Delete question Are you sure you want to delete the selected question? Th…" at bounding box center [618, 271] width 362 height 184
click at [752, 324] on button "Yes, delete" at bounding box center [729, 323] width 94 height 36
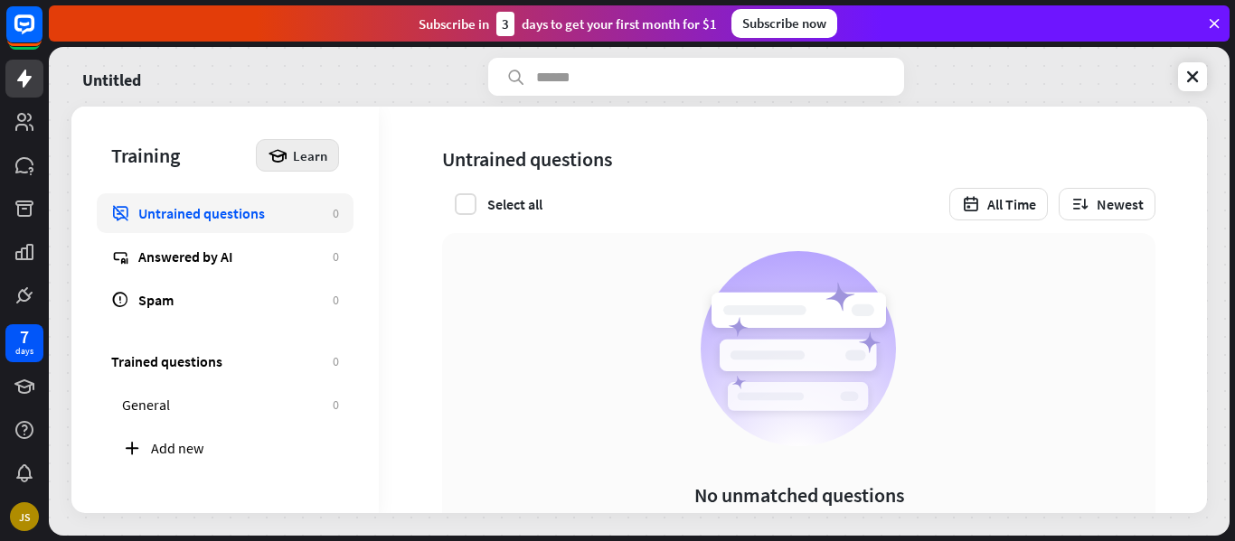
click at [316, 165] on div "Learn" at bounding box center [297, 155] width 83 height 33
click at [365, 203] on div "Get started with Training" at bounding box center [354, 205] width 164 height 35
